Goal: Information Seeking & Learning: Learn about a topic

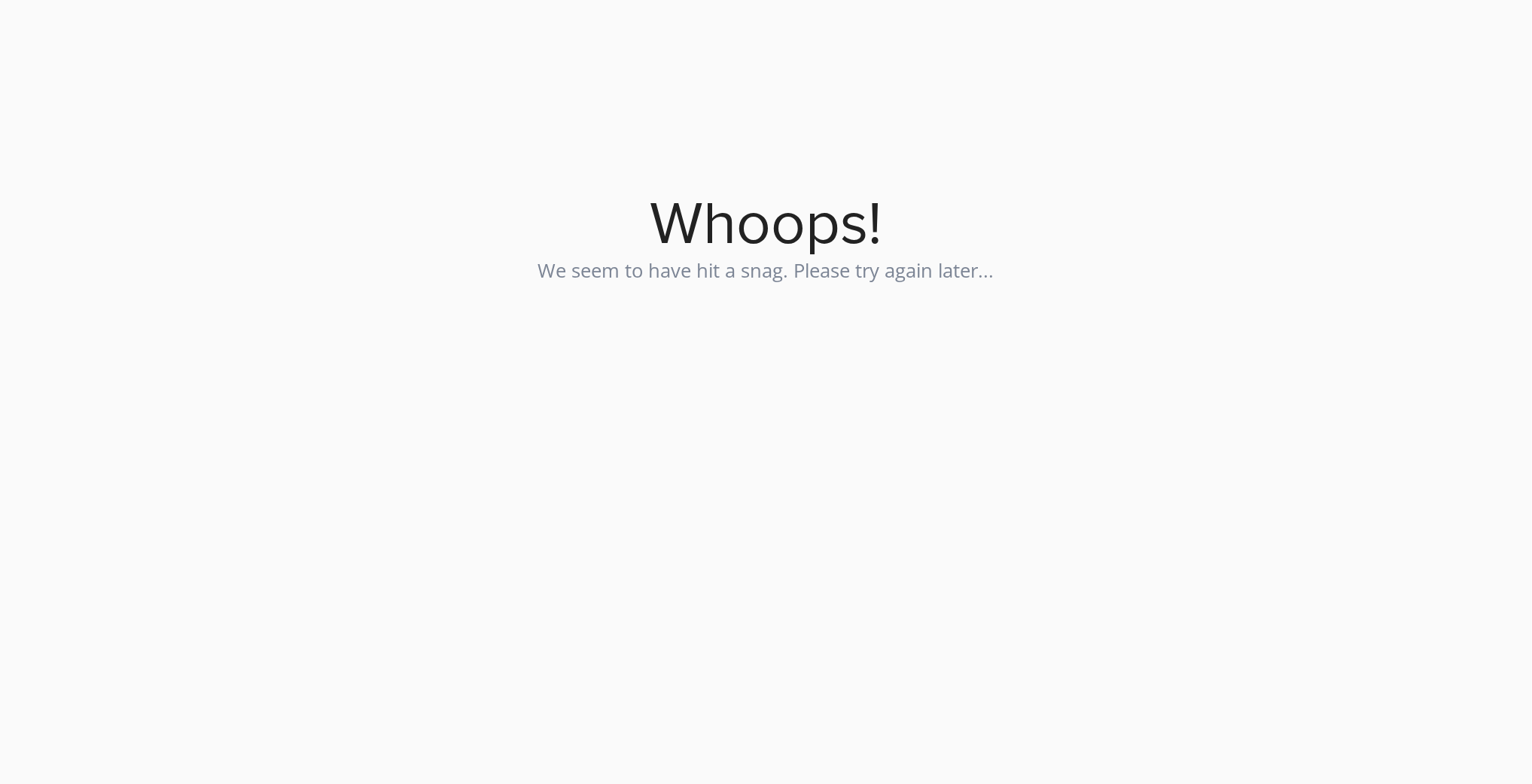
drag, startPoint x: 402, startPoint y: 315, endPoint x: 394, endPoint y: 317, distance: 8.2
click at [394, 305] on html "How It Works Request a Demo × Whoops! Whoops! We seem to have hit a snag. Pleas…" at bounding box center [766, 153] width 1532 height 305
click at [393, 305] on html "How It Works Request a Demo × Whoops! Whoops! We seem to have hit a snag. Pleas…" at bounding box center [766, 153] width 1532 height 305
